Goal: Use online tool/utility: Utilize a website feature to perform a specific function

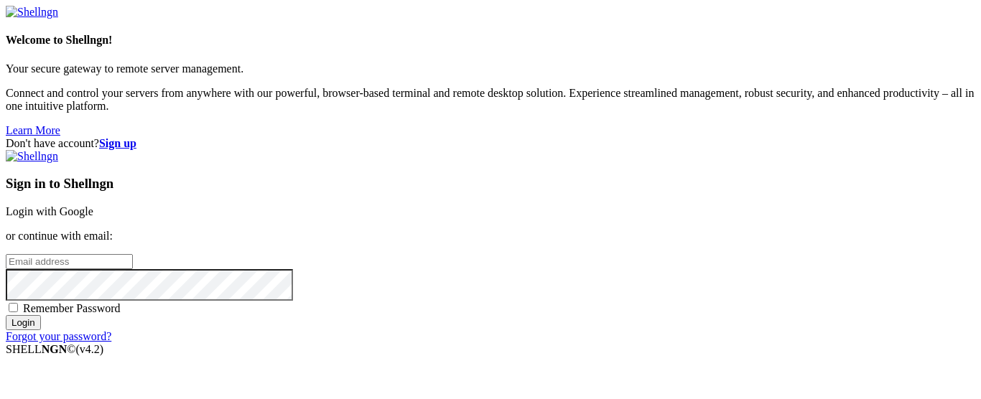
click at [93, 205] on link "Login with Google" at bounding box center [50, 211] width 88 height 12
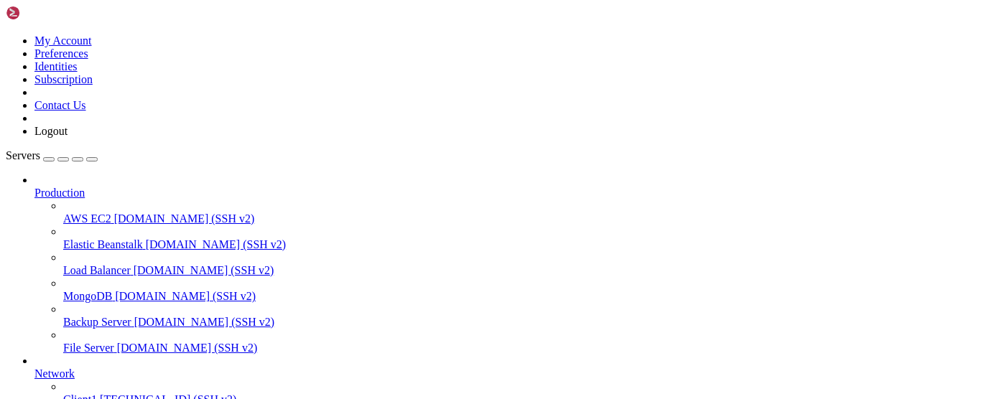
scroll to position [218, 0]
click at [57, 168] on div at bounding box center [490, 199] width 981 height 399
